Goal: Transaction & Acquisition: Subscribe to service/newsletter

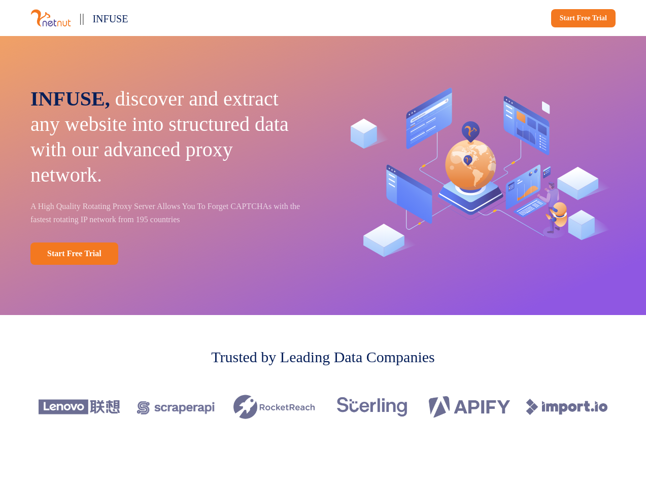
click at [323, 18] on div "|| INFUSE Start Free Trial" at bounding box center [323, 18] width 646 height 36
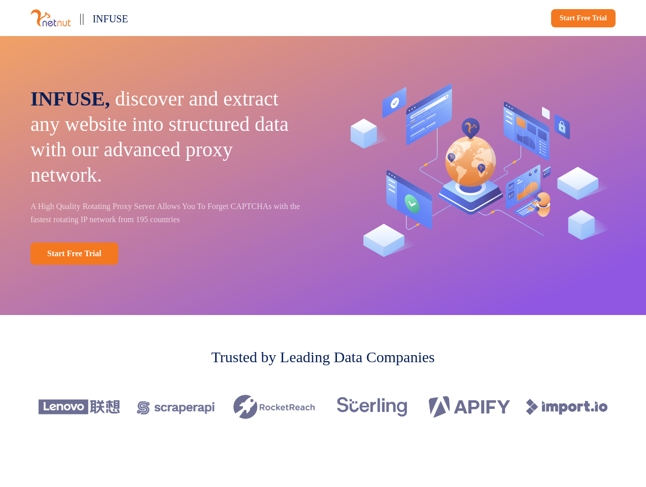
click at [174, 18] on div "|| INFUSE" at bounding box center [174, 18] width 289 height 20
click at [471, 18] on div "Start Free Trial" at bounding box center [471, 18] width 289 height 18
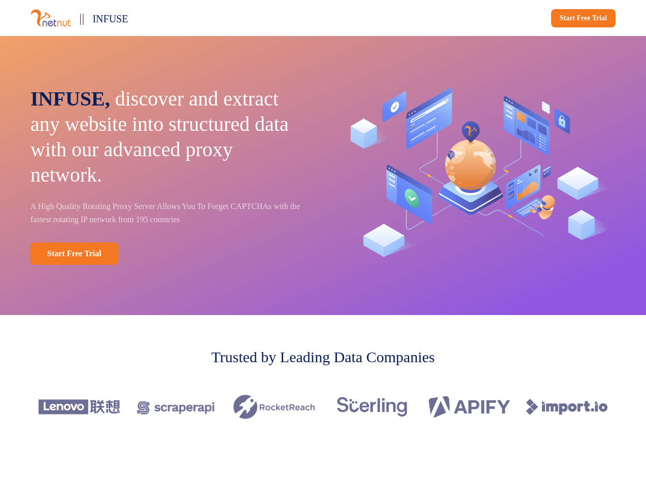
click at [323, 176] on div "INFUSE, discover and extract any website into structured data with our advanced…" at bounding box center [323, 175] width 646 height 279
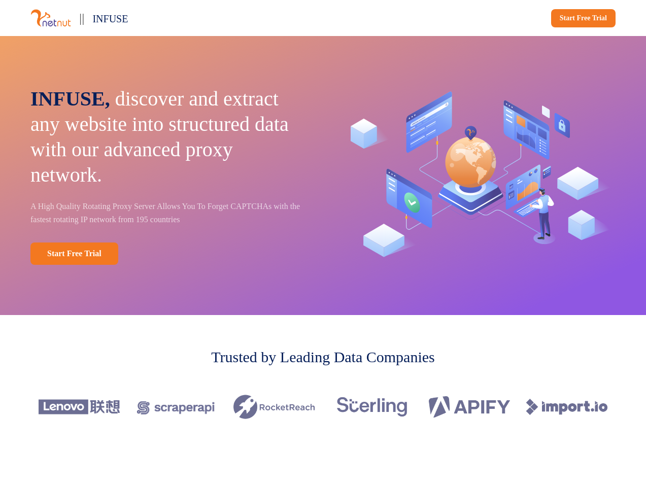
click at [169, 176] on p "INFUSE, discover and extract any website into structured data with our advanced…" at bounding box center [169, 136] width 278 height 101
click at [169, 254] on div "Start Free Trial" at bounding box center [169, 253] width 278 height 22
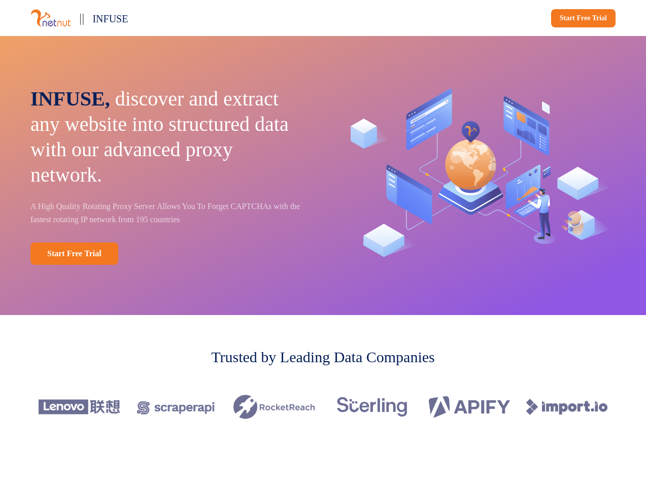
click at [476, 176] on img at bounding box center [476, 176] width 278 height 198
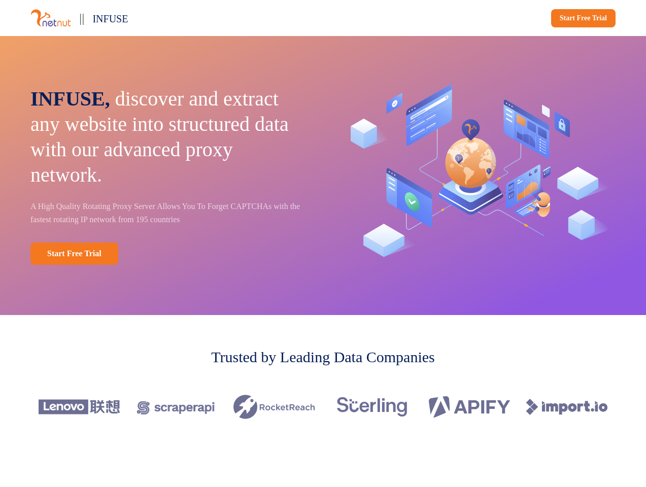
click at [323, 407] on div at bounding box center [322, 406] width 585 height 57
